Goal: Entertainment & Leisure: Browse casually

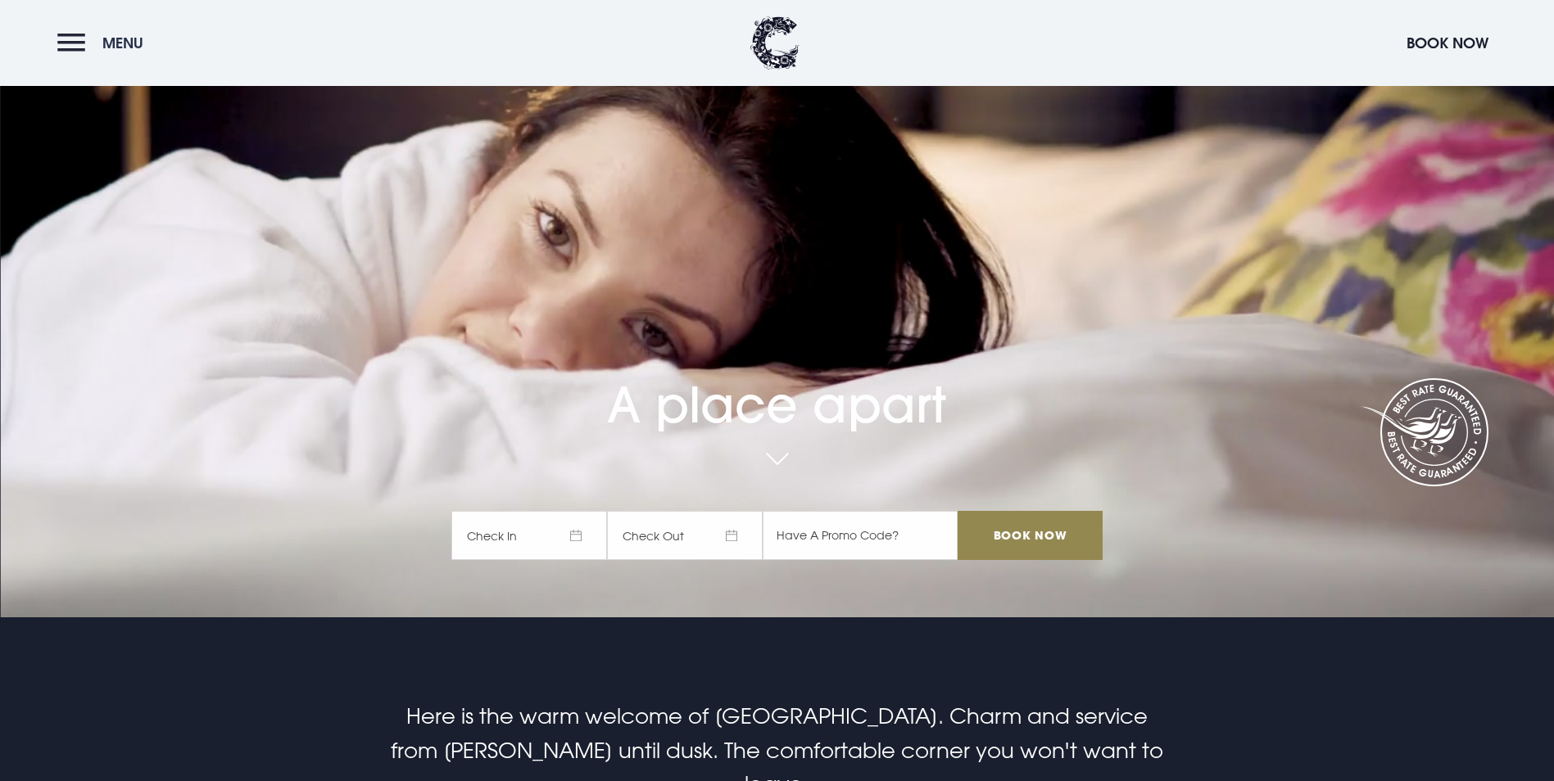
click at [77, 48] on button "Menu" at bounding box center [104, 42] width 94 height 35
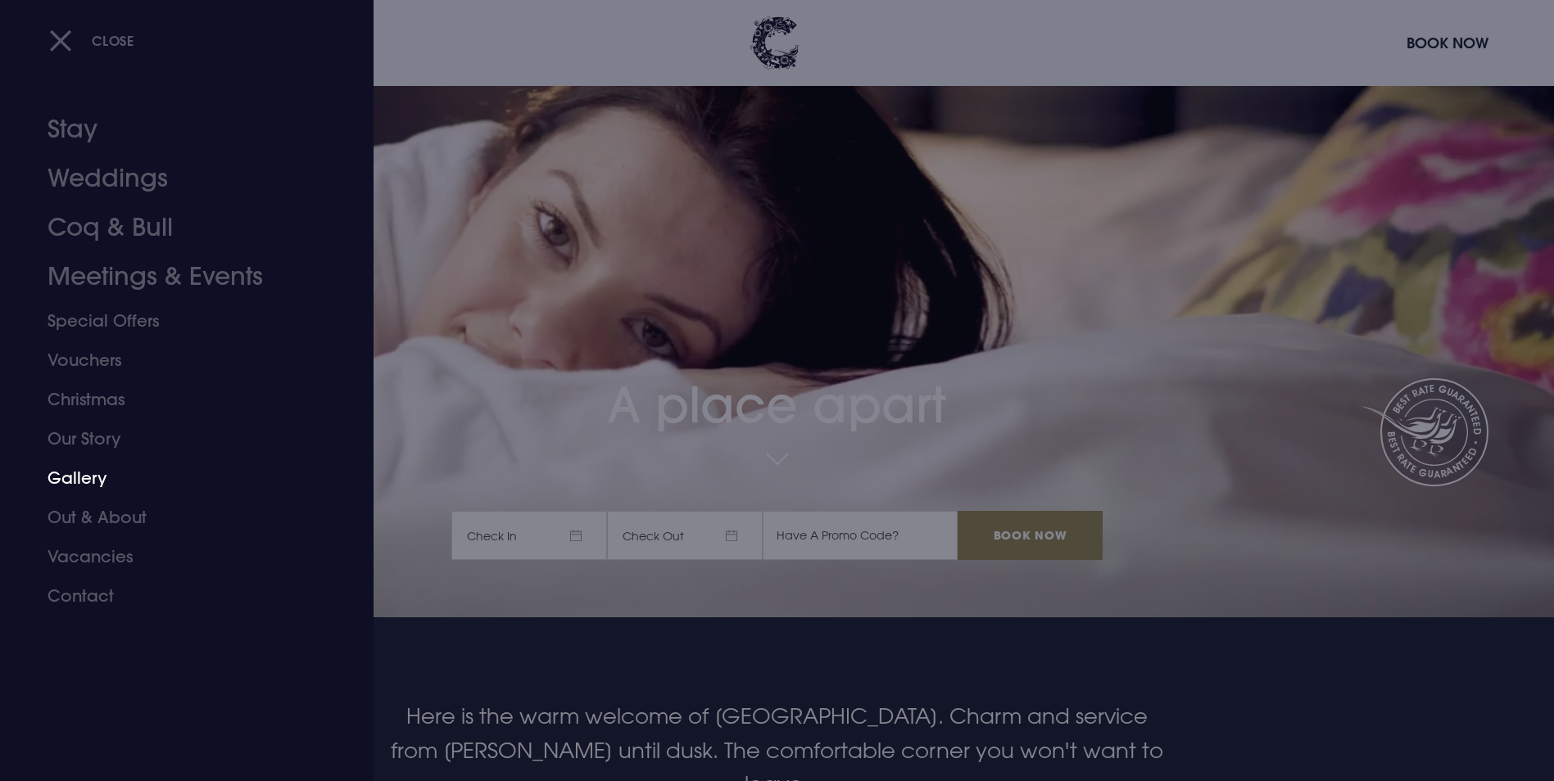
click at [101, 473] on link "Gallery" at bounding box center [177, 478] width 259 height 39
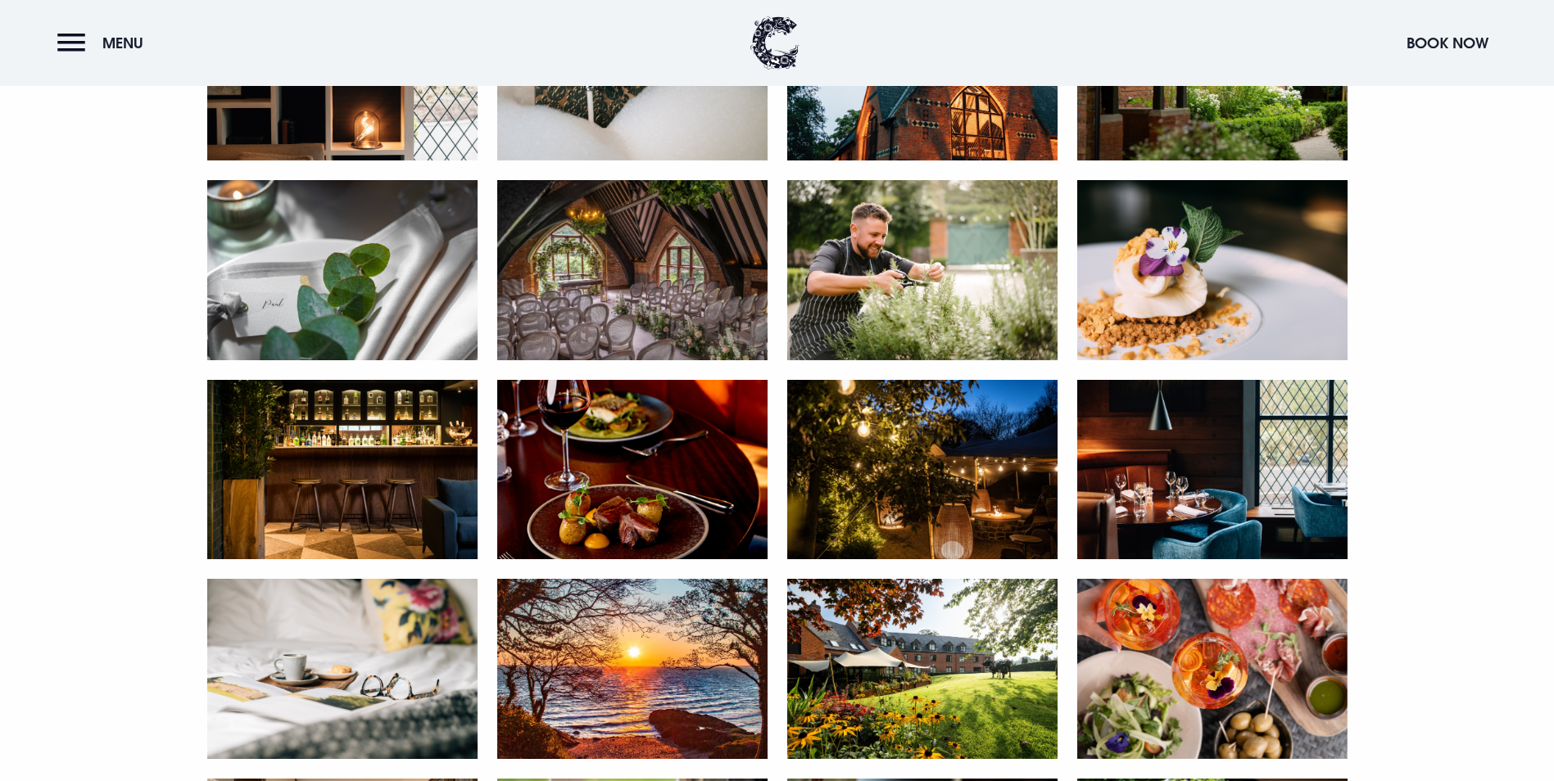
scroll to position [1065, 0]
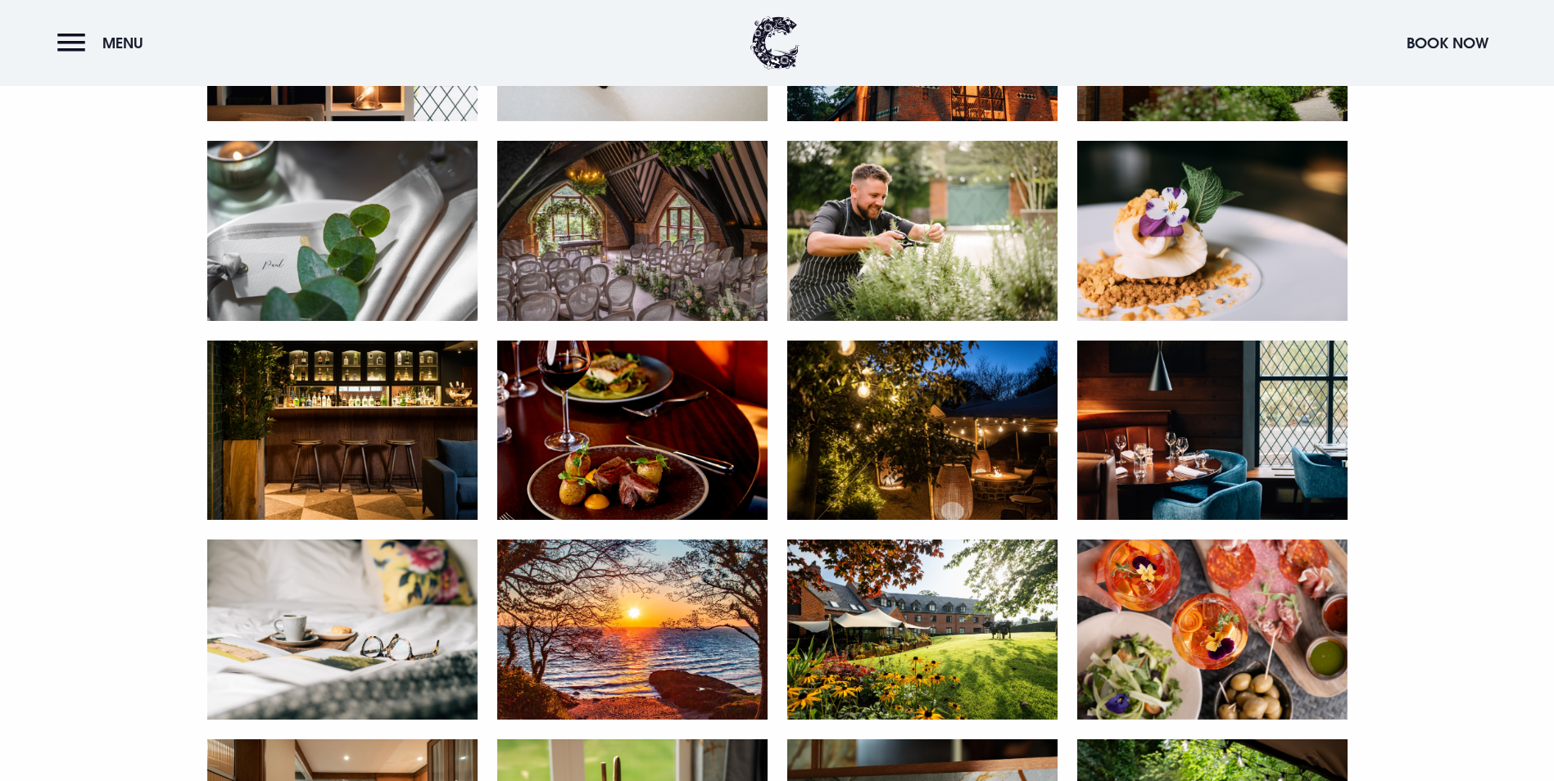
click at [570, 321] on img at bounding box center [632, 231] width 270 height 180
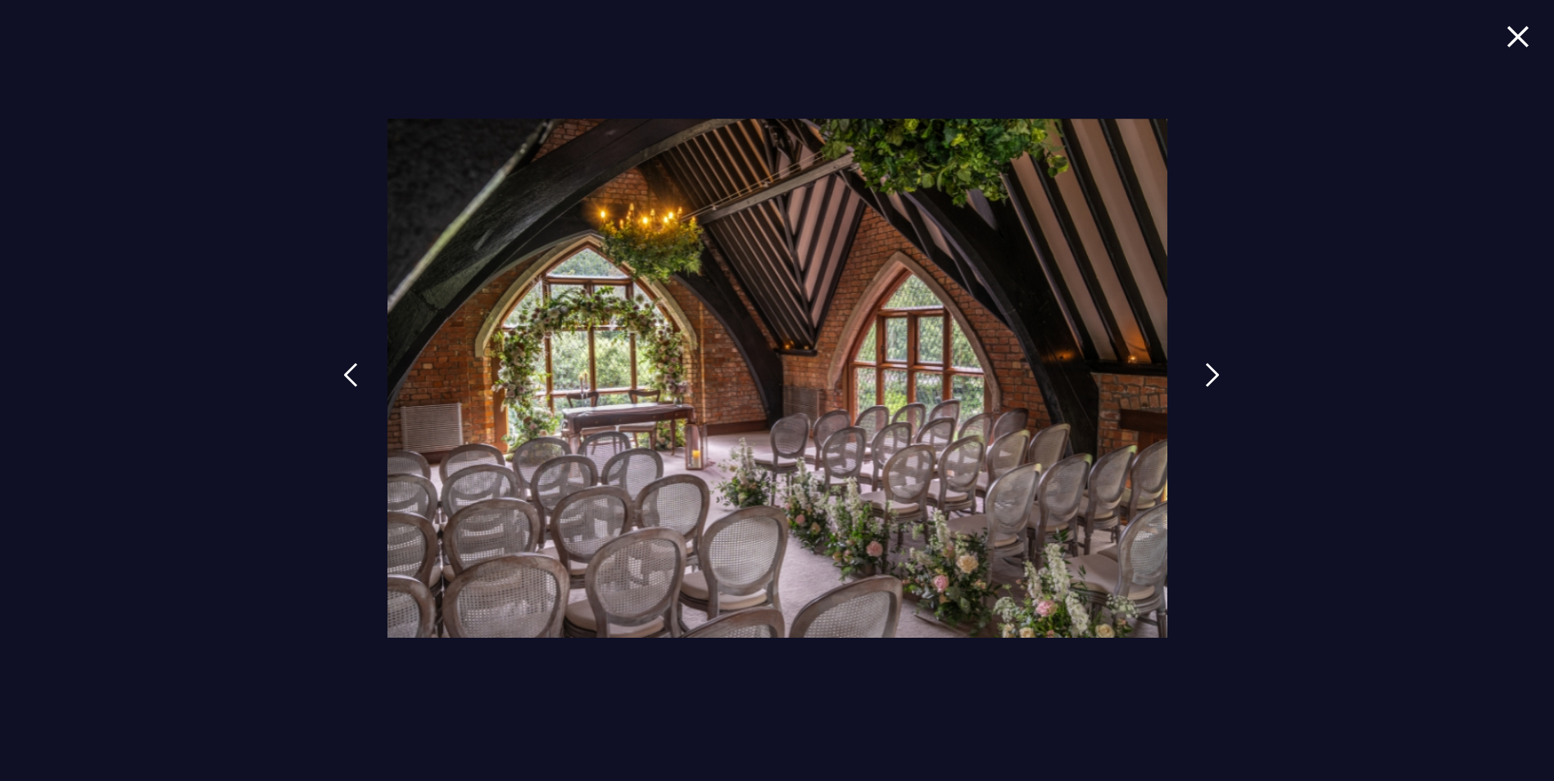
click at [1206, 377] on img at bounding box center [1212, 375] width 15 height 25
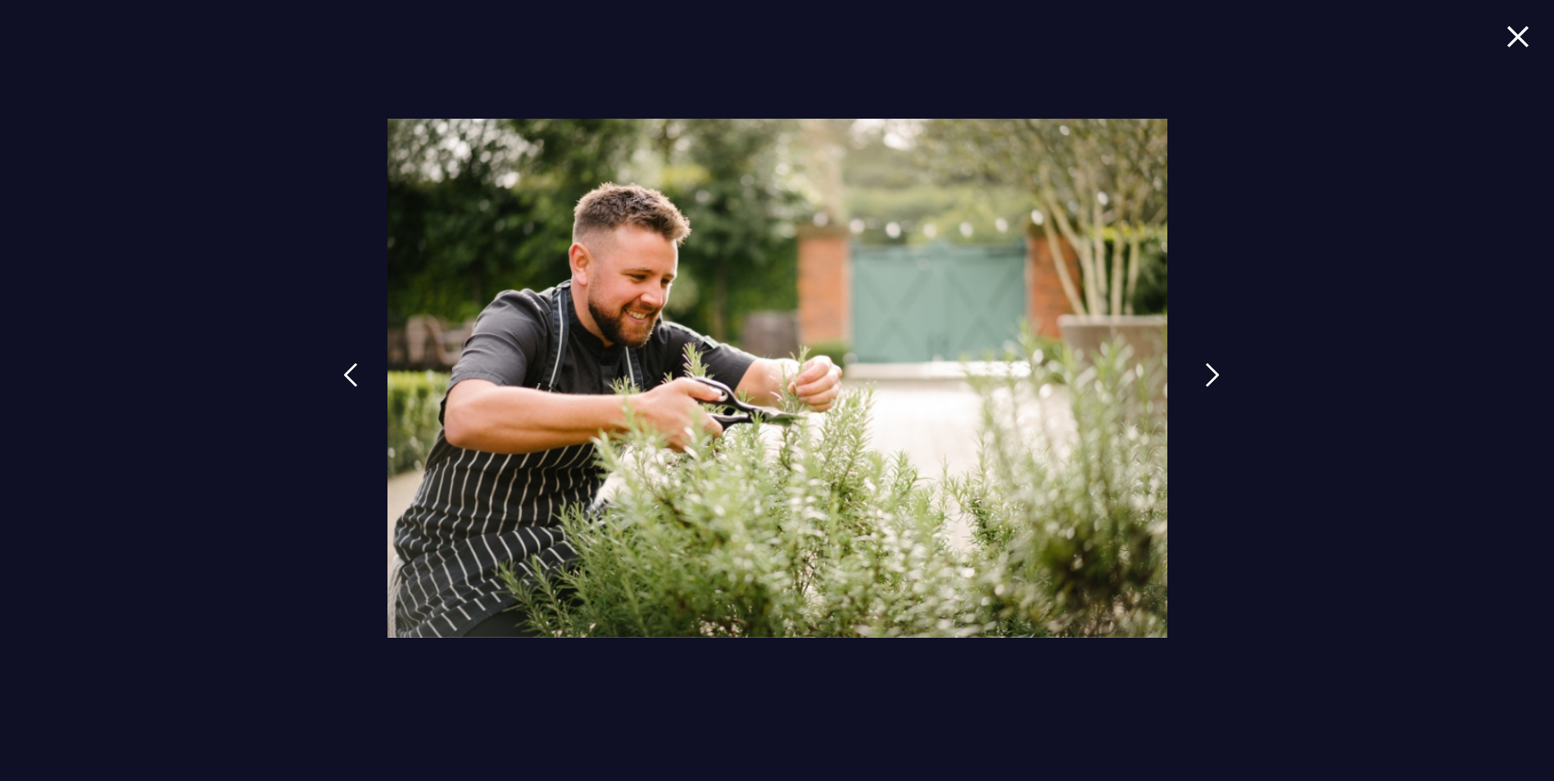
click at [1211, 377] on img at bounding box center [1212, 375] width 15 height 25
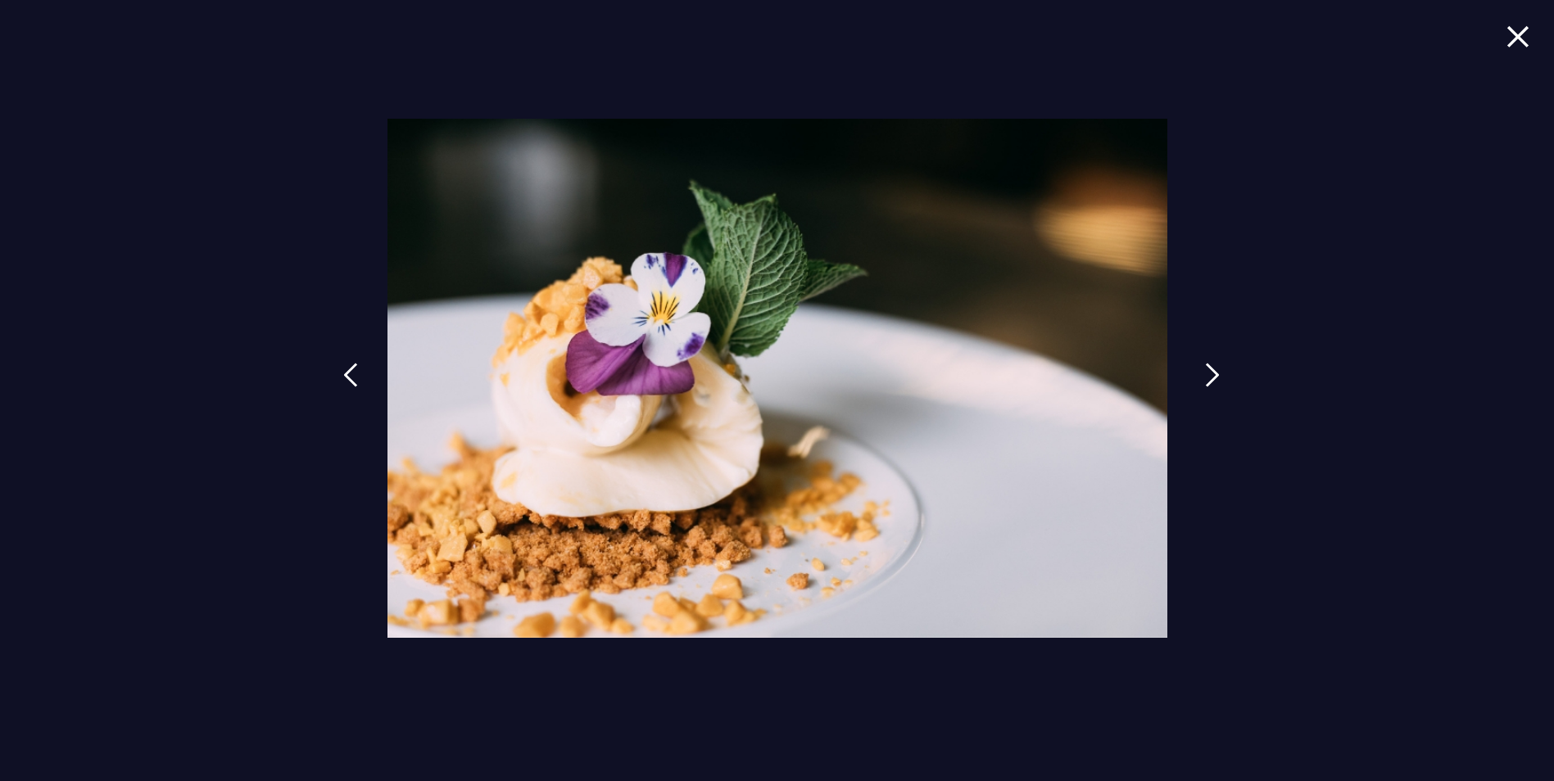
click at [1210, 376] on img at bounding box center [1212, 375] width 15 height 25
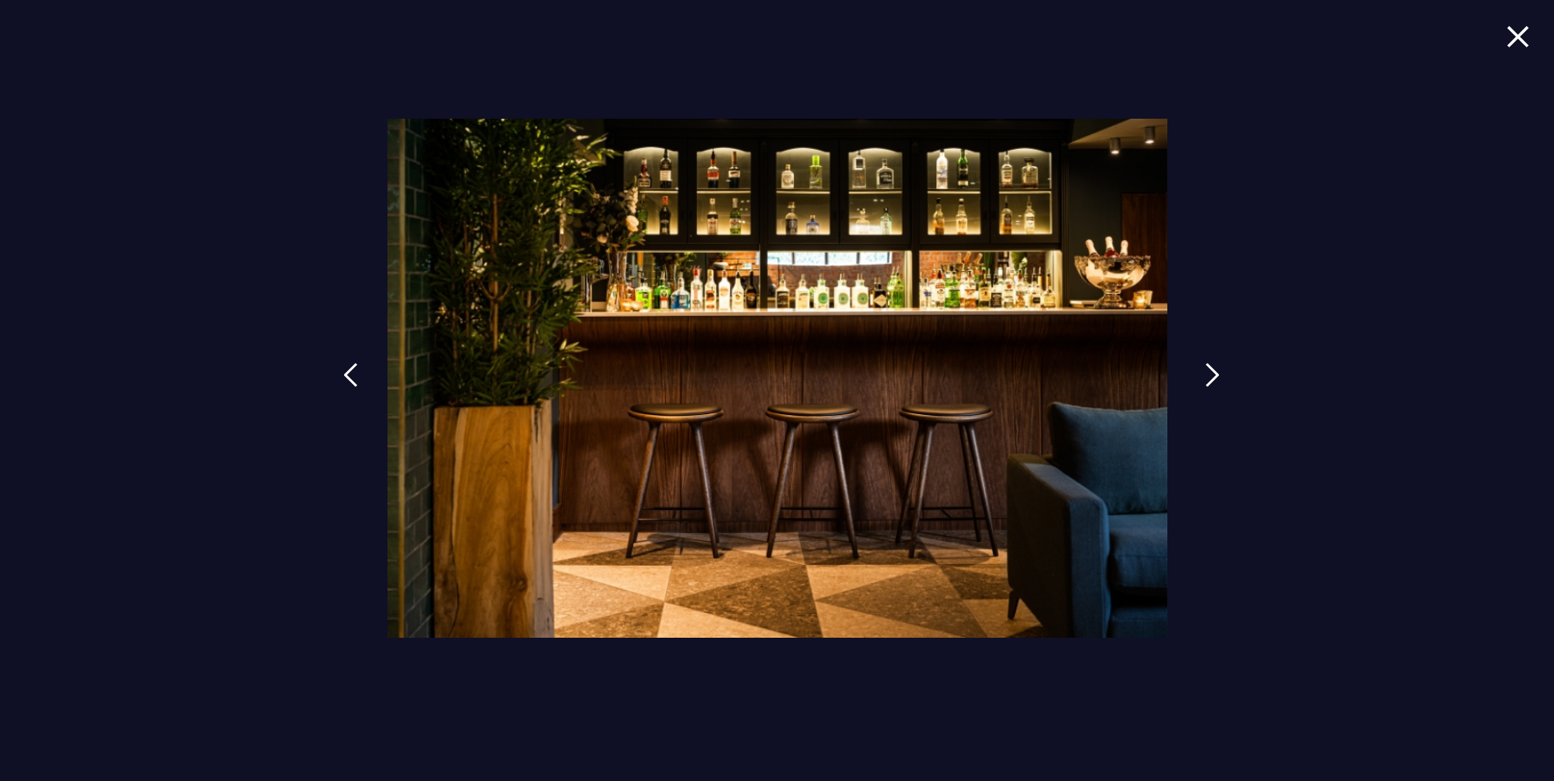
click at [1210, 376] on img at bounding box center [1212, 375] width 15 height 25
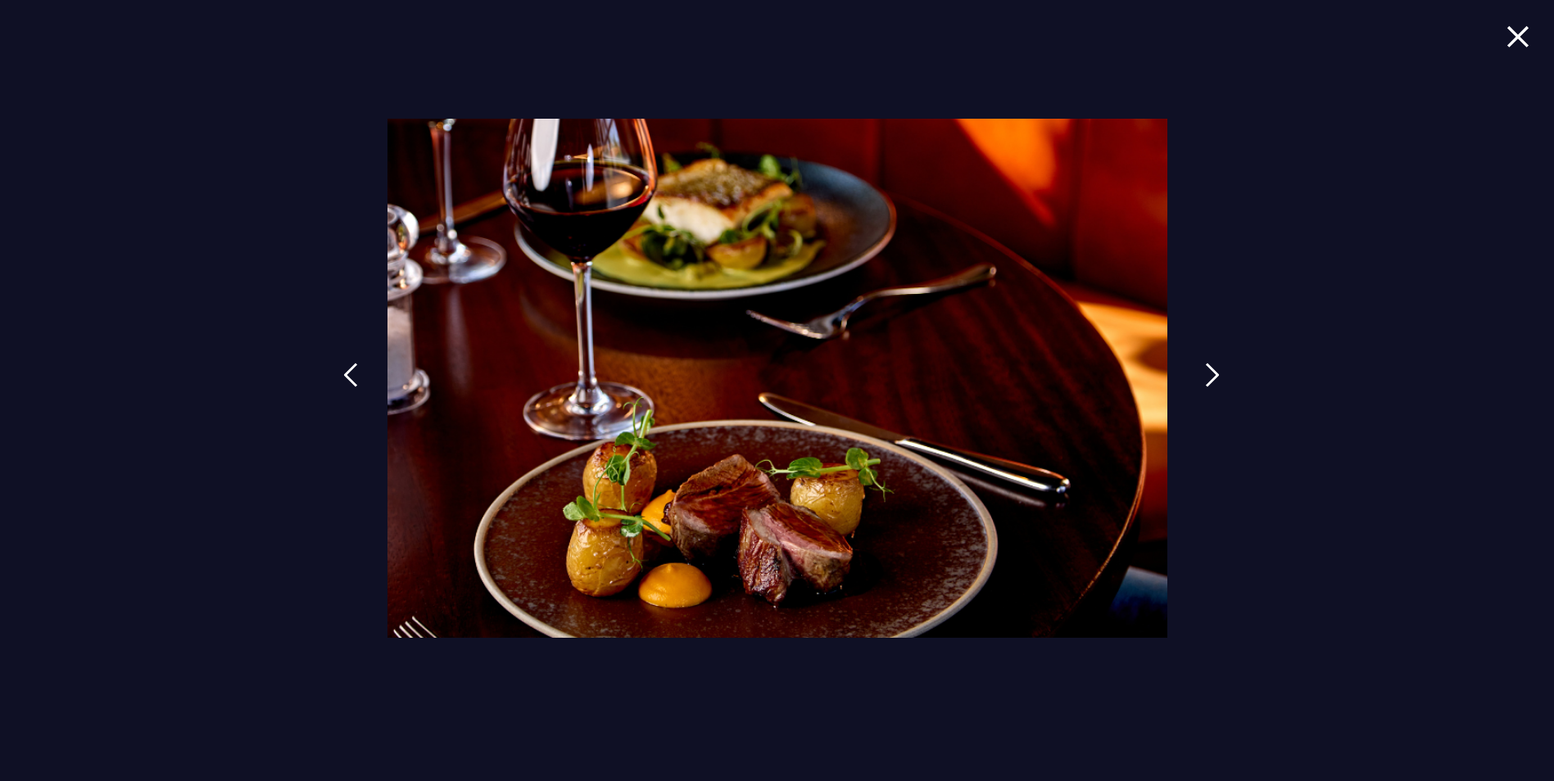
click at [1210, 377] on img at bounding box center [1212, 375] width 15 height 25
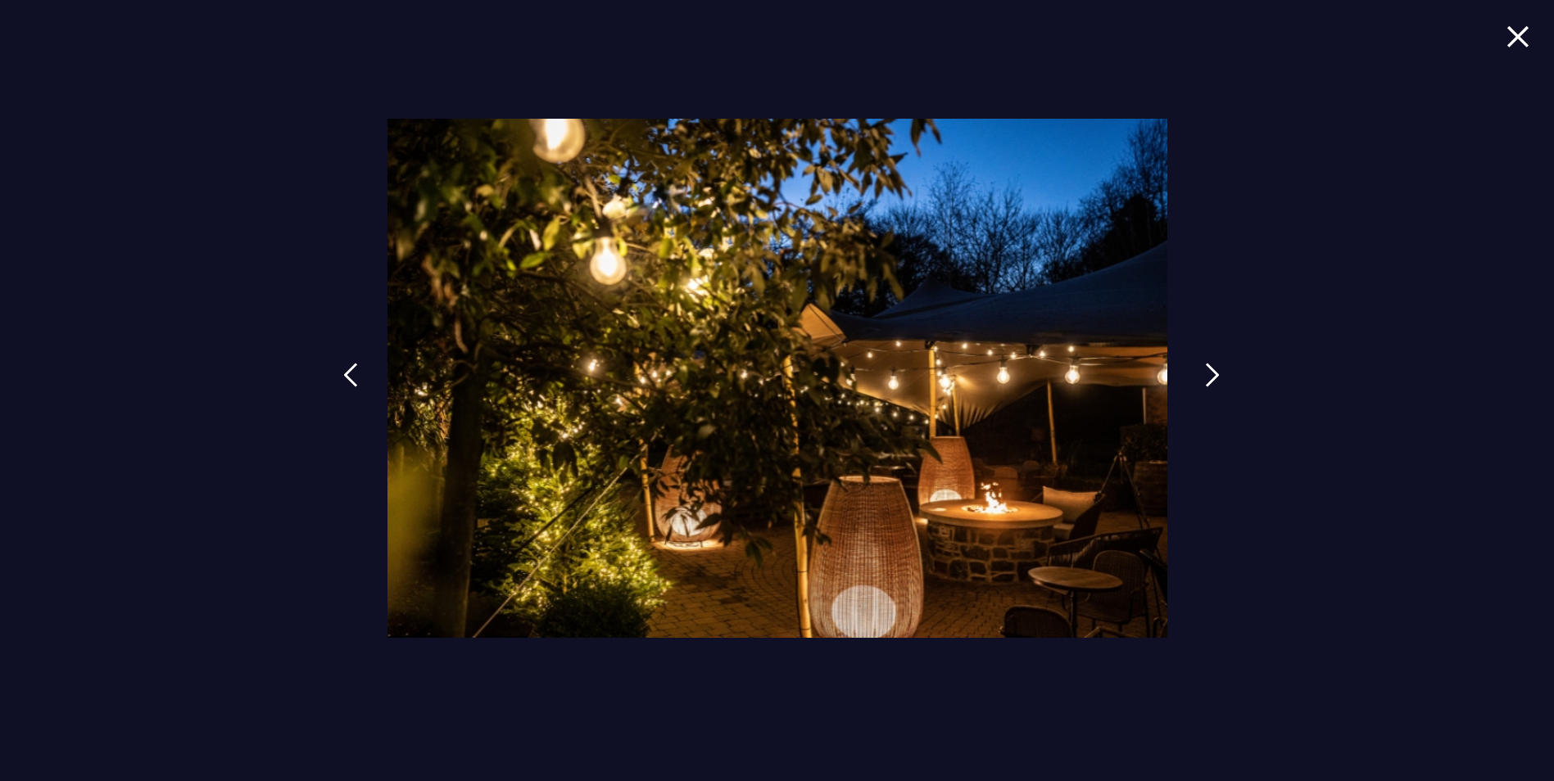
click at [1208, 378] on img at bounding box center [1212, 375] width 15 height 25
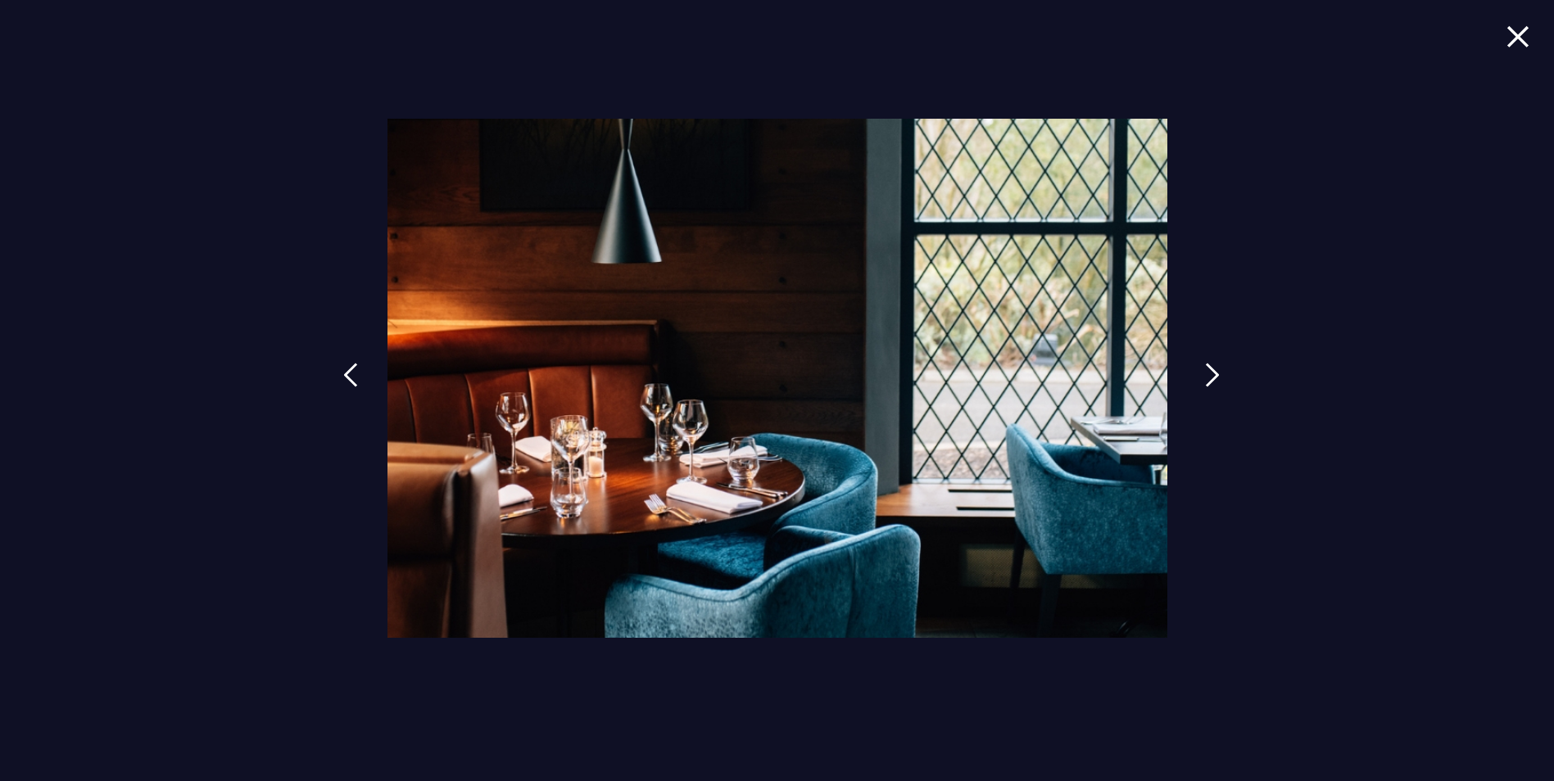
click at [1208, 378] on img at bounding box center [1212, 375] width 15 height 25
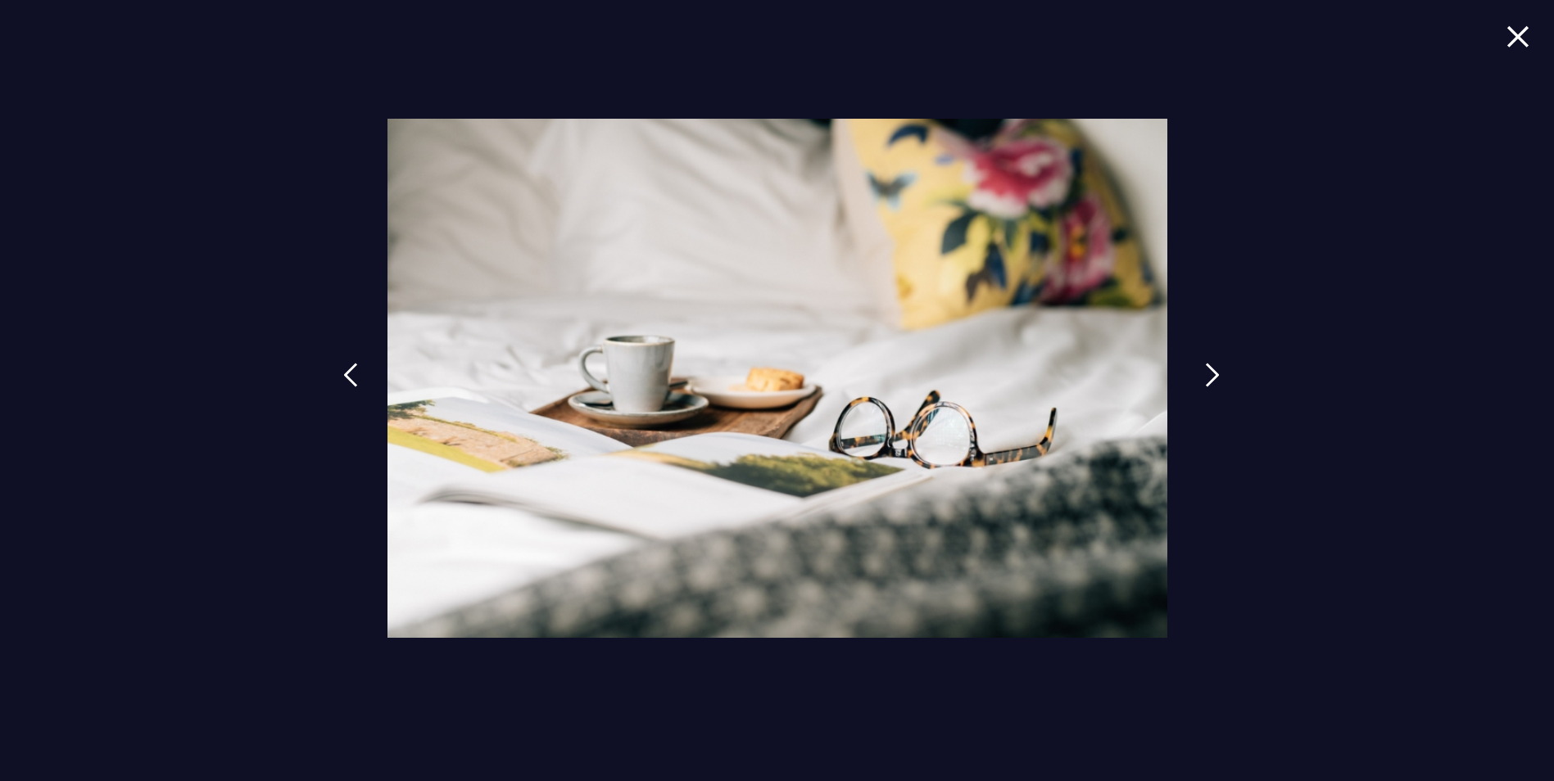
click at [1208, 378] on img at bounding box center [1212, 375] width 15 height 25
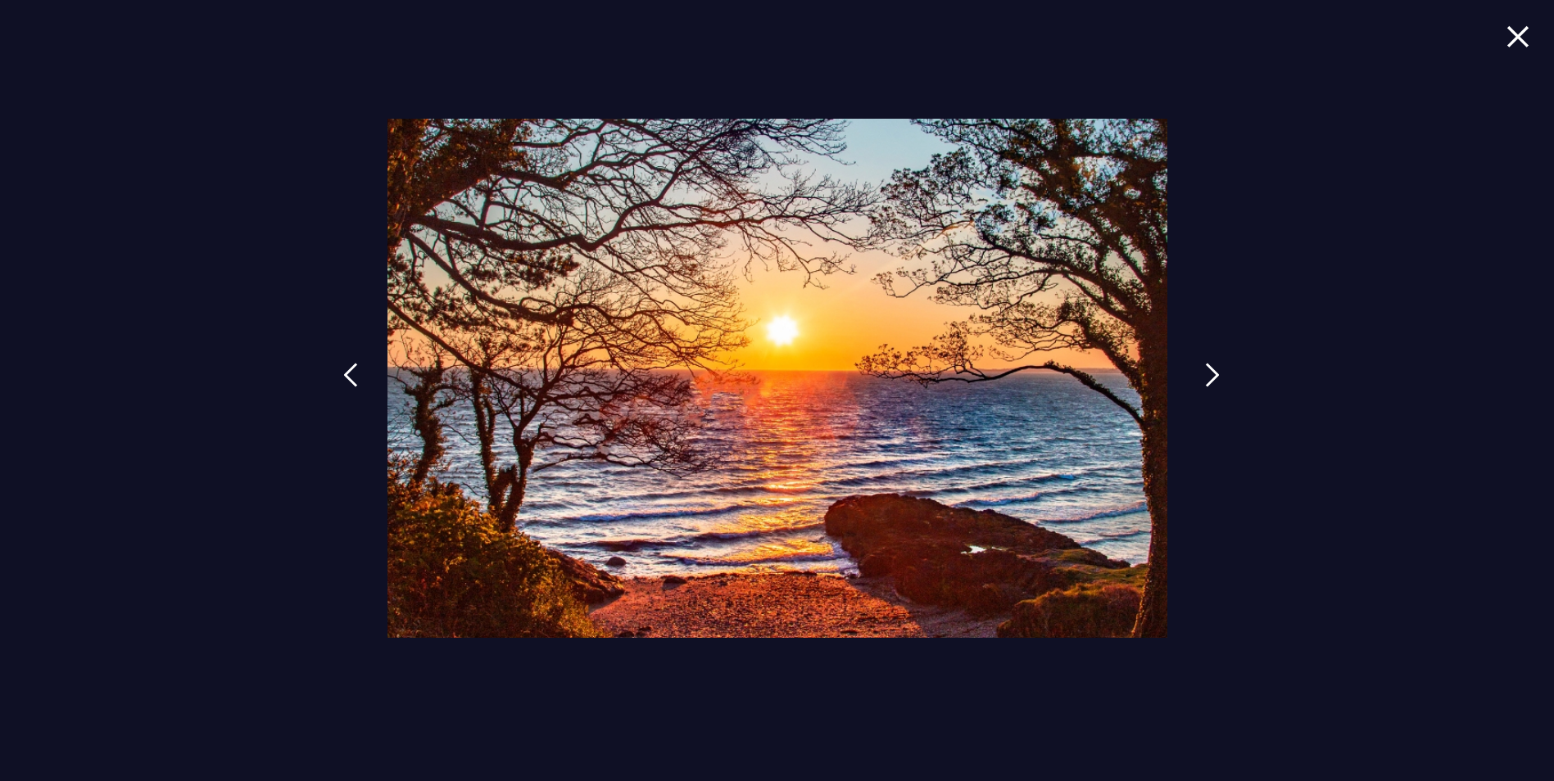
click at [1208, 378] on img at bounding box center [1212, 375] width 15 height 25
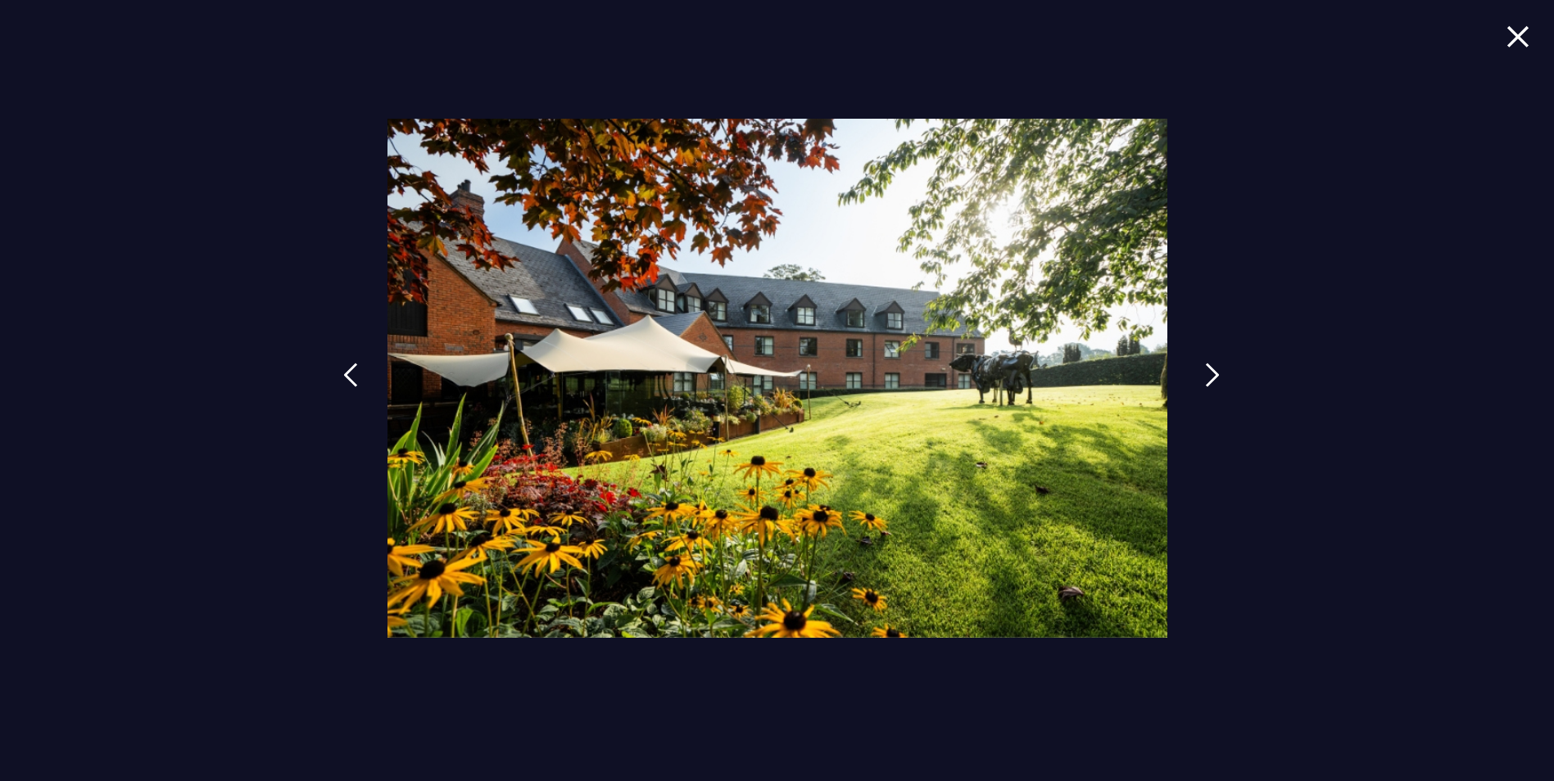
click at [1208, 378] on img at bounding box center [1212, 375] width 15 height 25
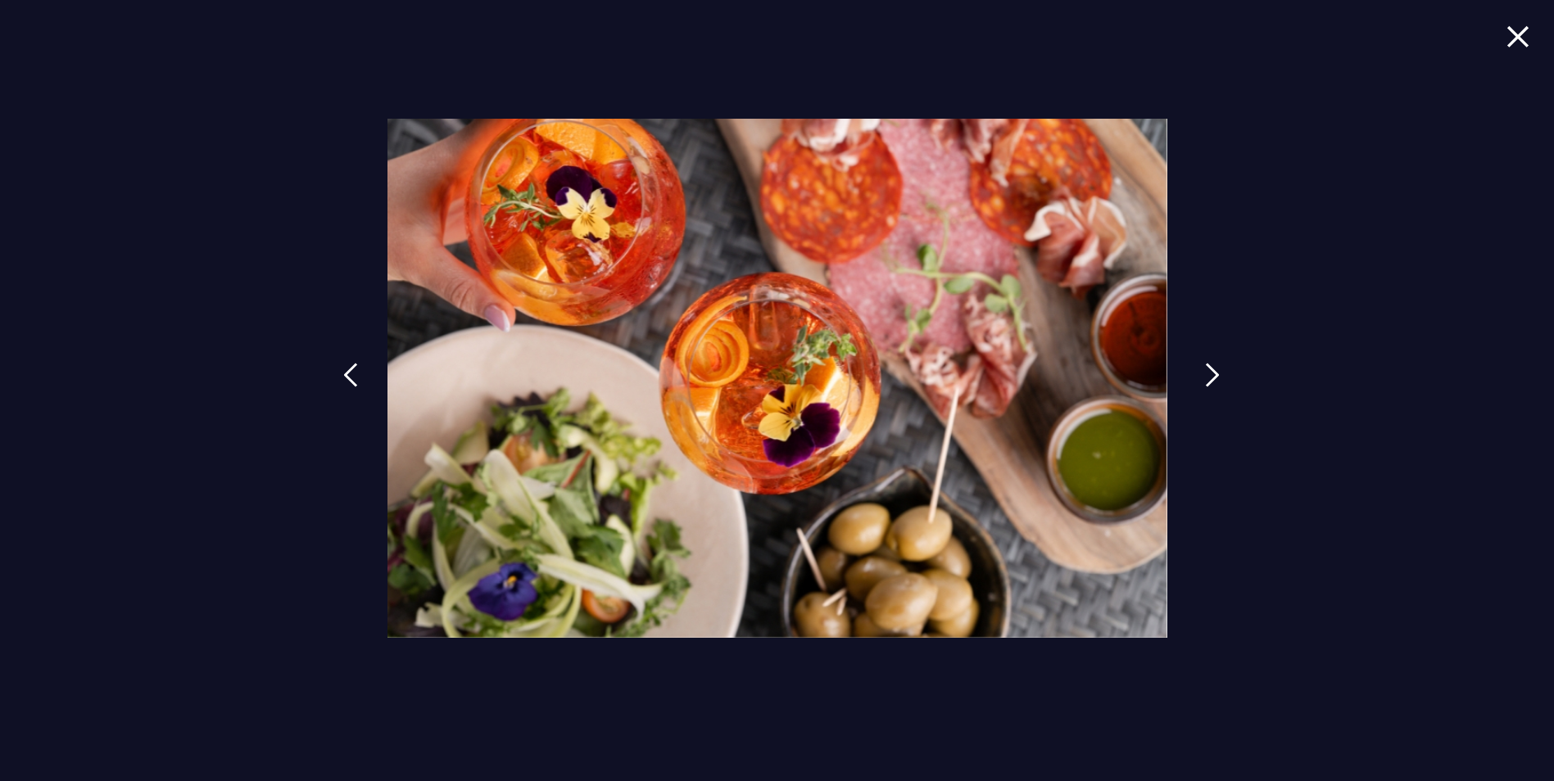
click at [1208, 378] on img at bounding box center [1212, 375] width 15 height 25
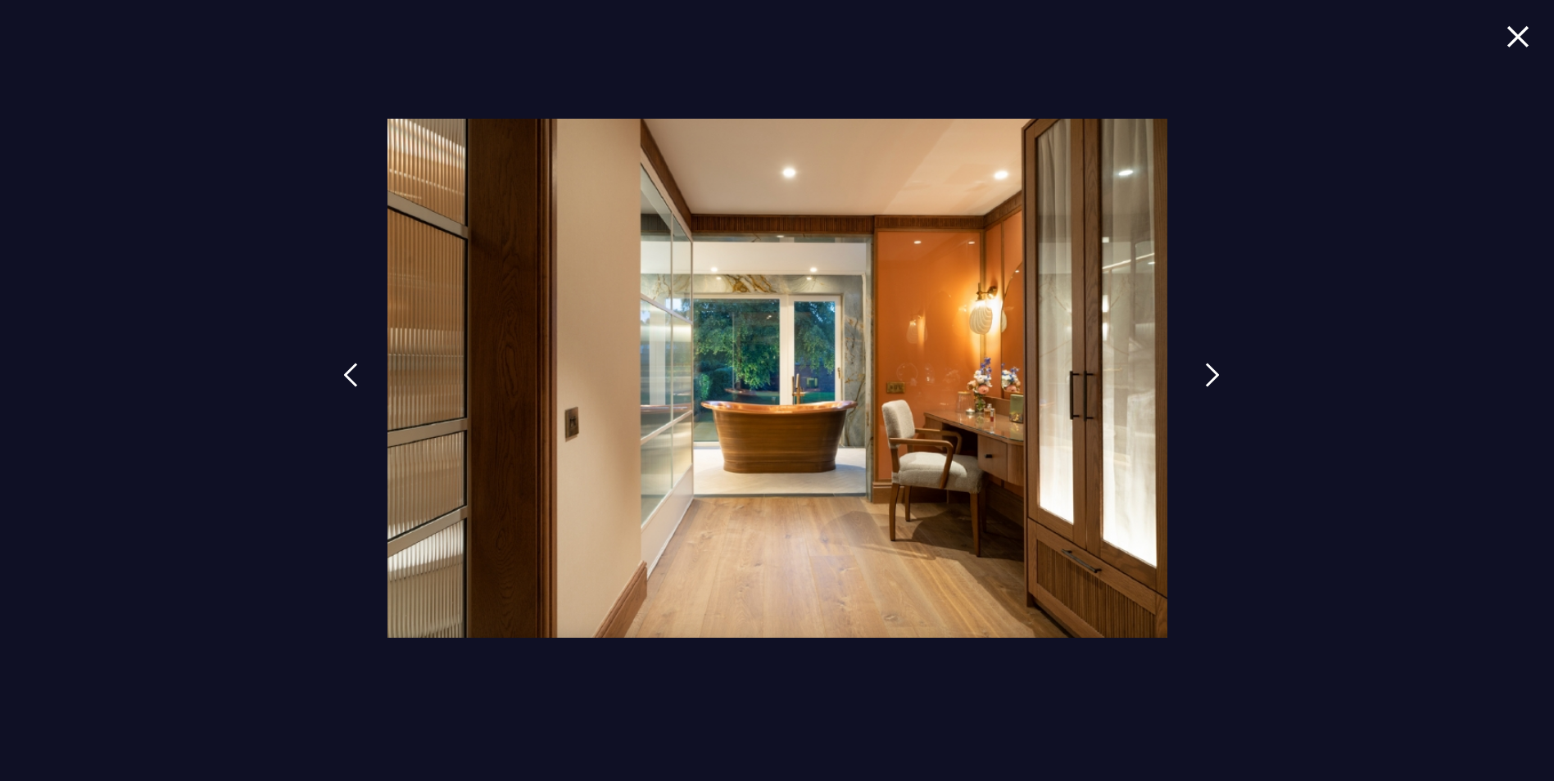
click at [1208, 378] on img at bounding box center [1212, 375] width 15 height 25
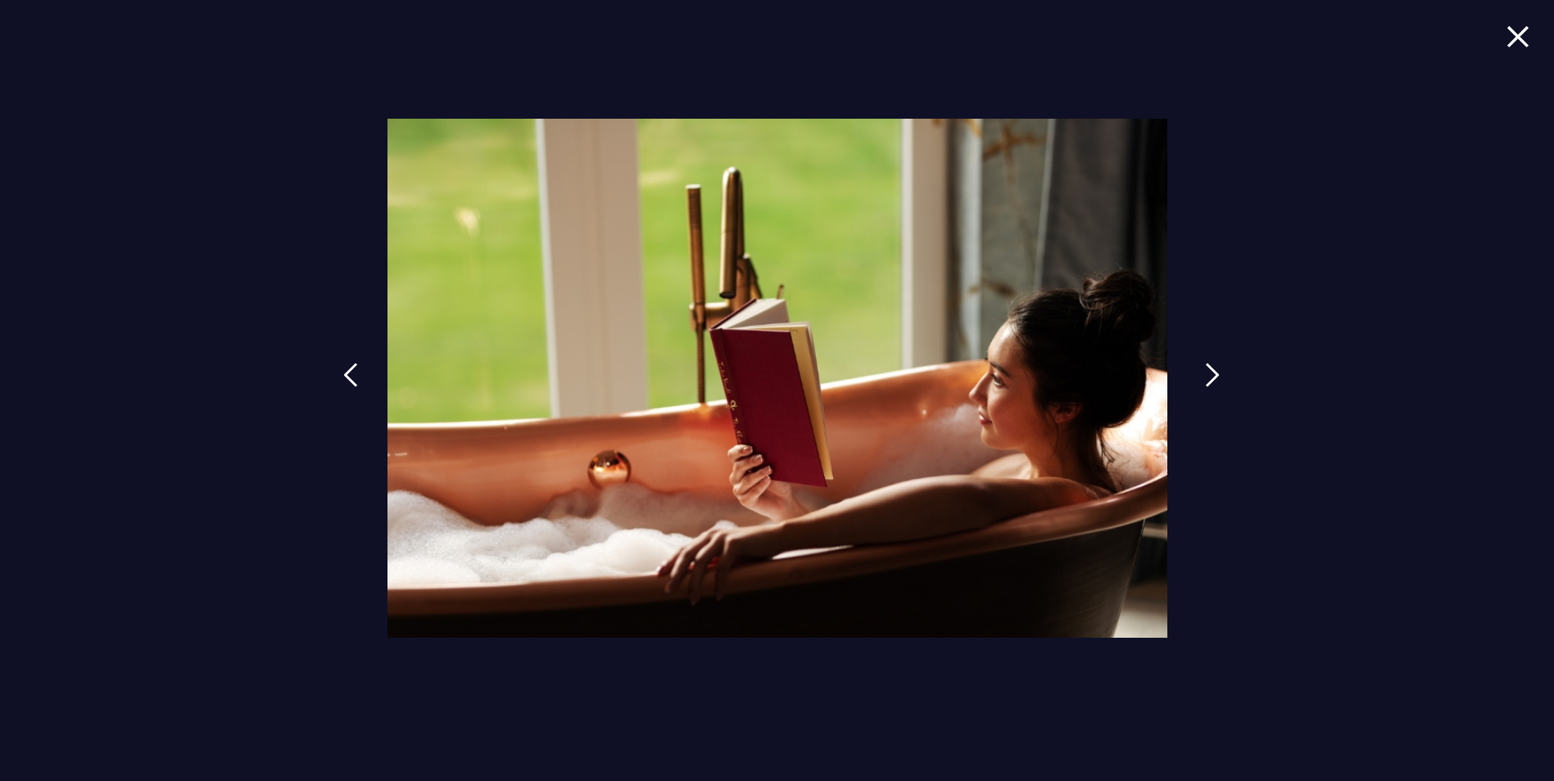
click at [1208, 378] on img at bounding box center [1212, 375] width 15 height 25
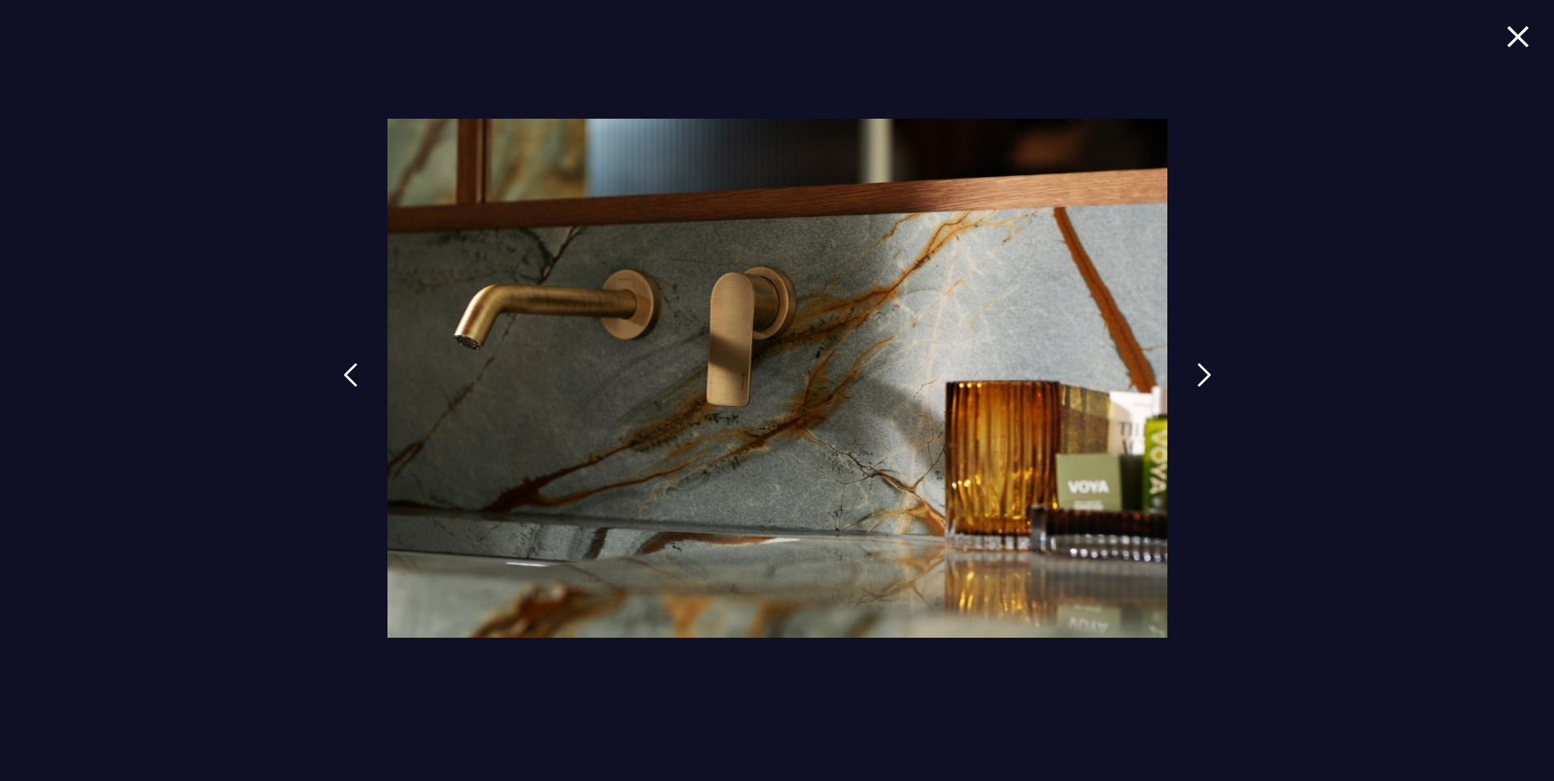
click at [1518, 44] on img at bounding box center [1517, 36] width 23 height 22
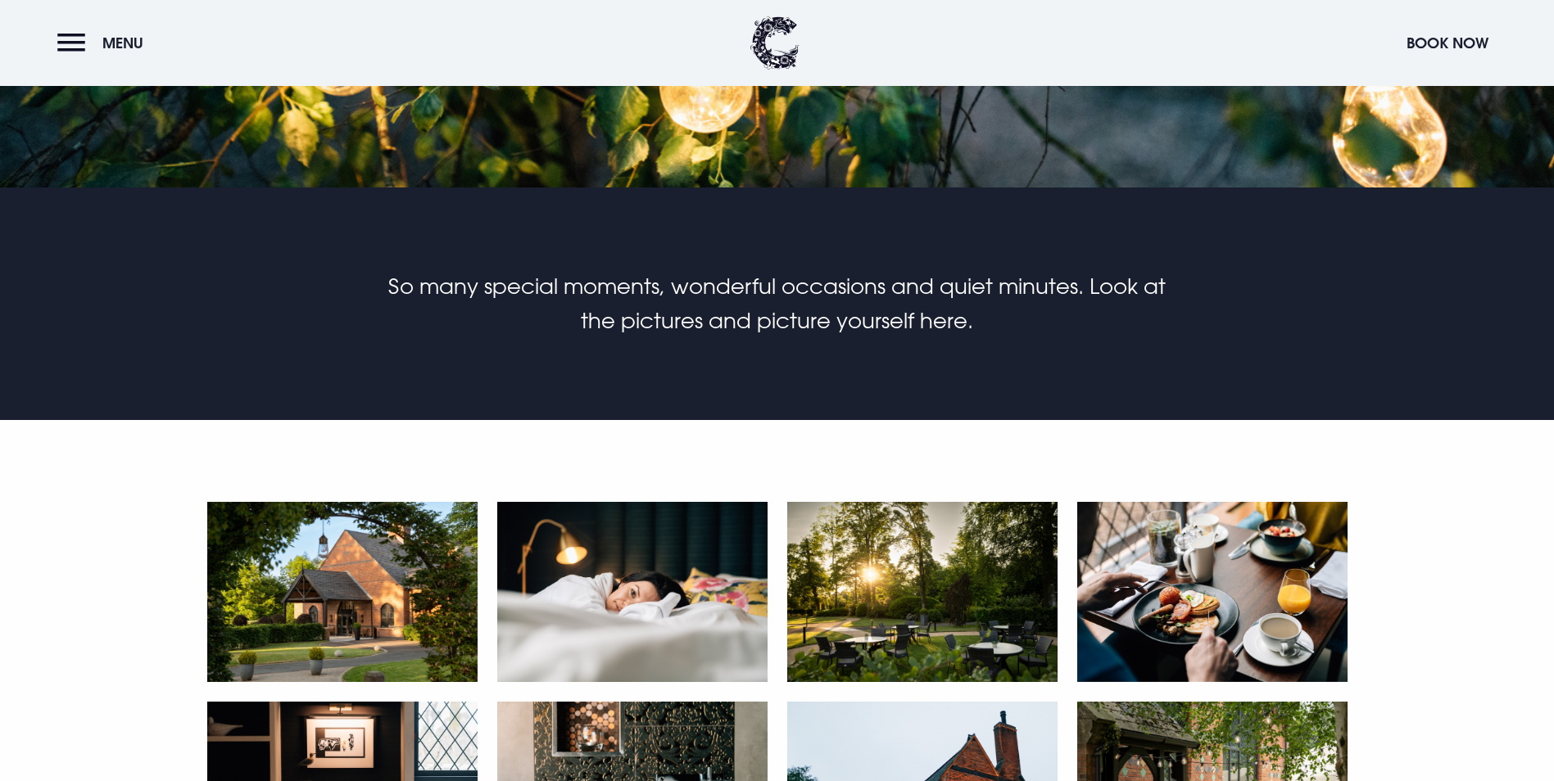
scroll to position [0, 0]
